Goal: Find specific page/section: Find specific page/section

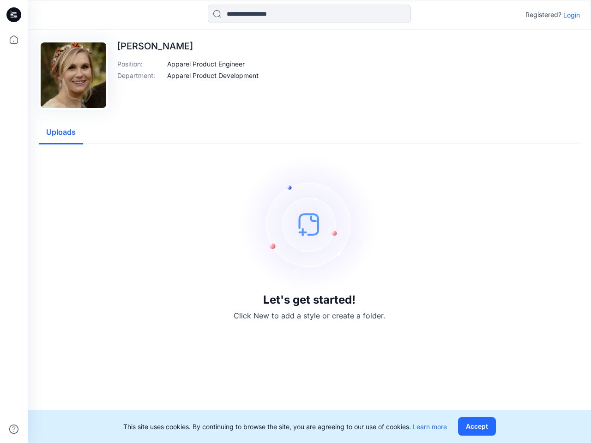
click at [296, 222] on img at bounding box center [309, 224] width 139 height 139
click at [14, 15] on icon at bounding box center [15, 15] width 4 height 0
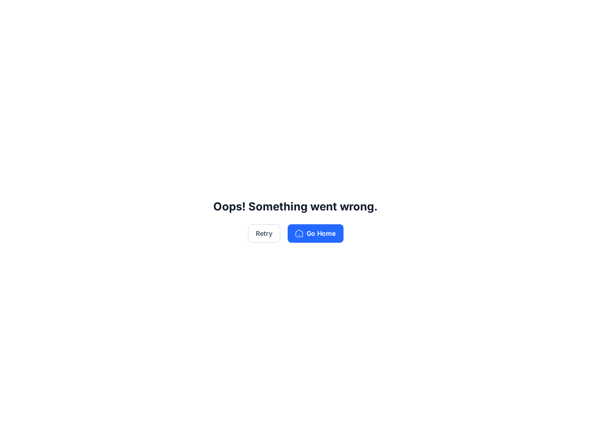
click at [14, 40] on div "Oops! Something went wrong. Retry Go Home" at bounding box center [295, 221] width 591 height 443
click at [14, 430] on div "Oops! Something went wrong. Retry Go Home" at bounding box center [295, 221] width 591 height 443
click at [309, 14] on div "Oops! Something went wrong. Retry Go Home" at bounding box center [295, 221] width 591 height 443
click at [572, 15] on div "Oops! Something went wrong. Retry Go Home" at bounding box center [295, 221] width 591 height 443
click at [206, 64] on div "Oops! Something went wrong. Retry Go Home" at bounding box center [295, 221] width 591 height 443
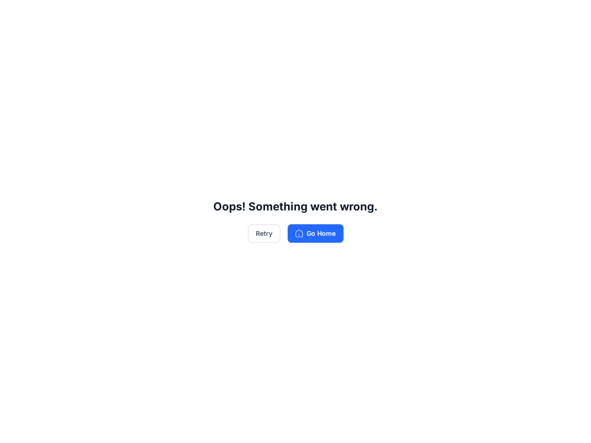
click at [213, 75] on div "Oops! Something went wrong. Retry Go Home" at bounding box center [295, 221] width 591 height 443
click at [61, 133] on div "Oops! Something went wrong. Retry Go Home" at bounding box center [295, 221] width 591 height 443
click at [479, 427] on div "Oops! Something went wrong. Retry Go Home" at bounding box center [295, 221] width 591 height 443
